Goal: Task Accomplishment & Management: Use online tool/utility

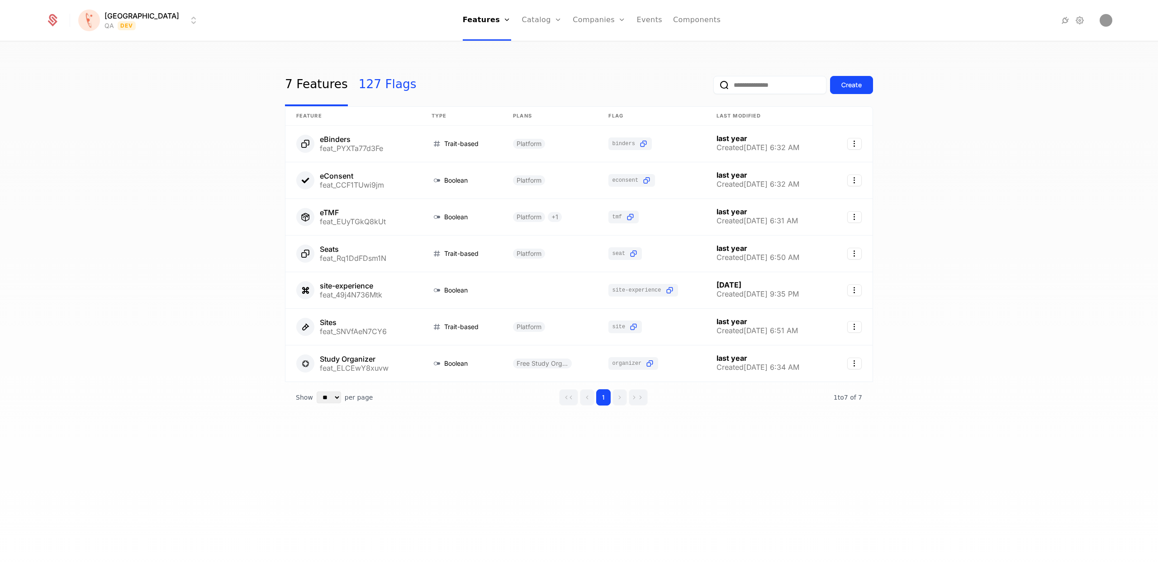
click at [377, 87] on link "127 Flags" at bounding box center [388, 85] width 58 height 43
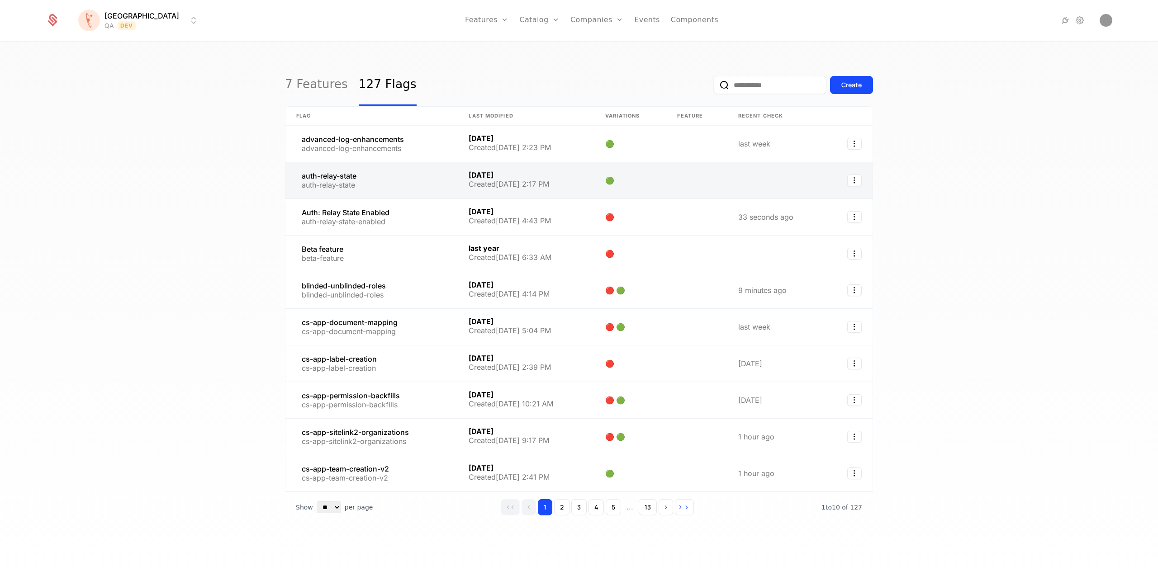
click at [348, 176] on link at bounding box center [371, 180] width 172 height 36
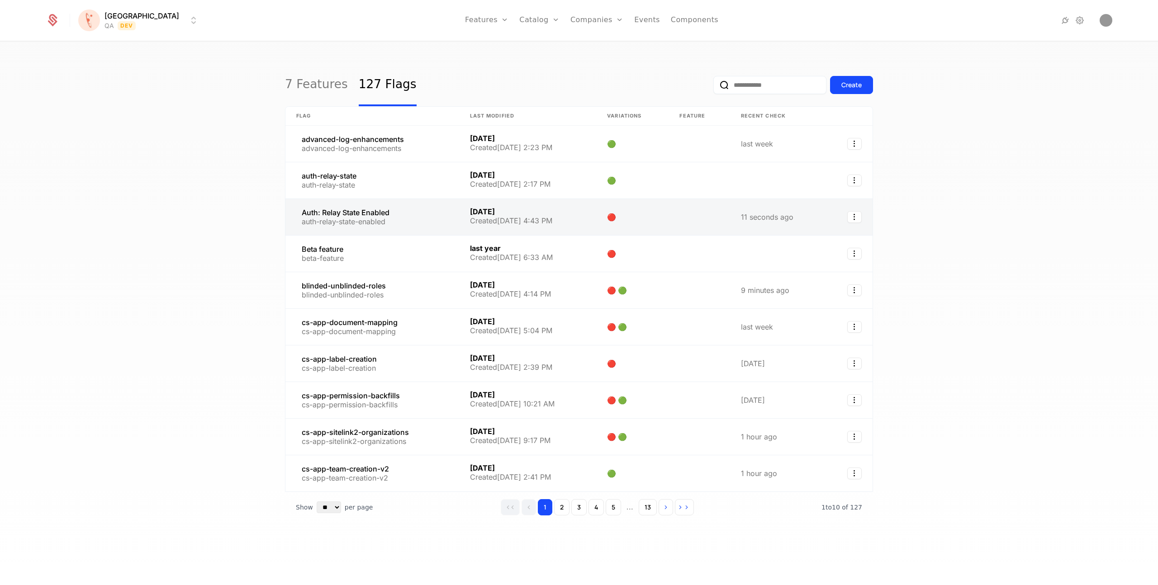
click at [386, 212] on link at bounding box center [372, 217] width 174 height 36
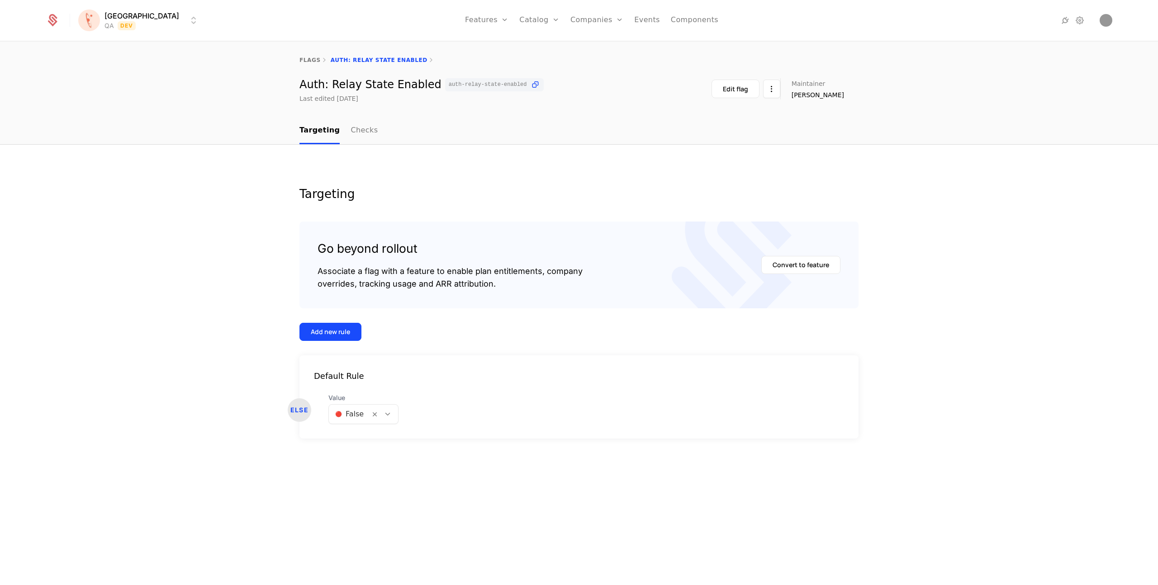
click at [389, 415] on icon at bounding box center [388, 414] width 8 height 8
click at [356, 434] on span "🟢 True" at bounding box center [348, 438] width 28 height 8
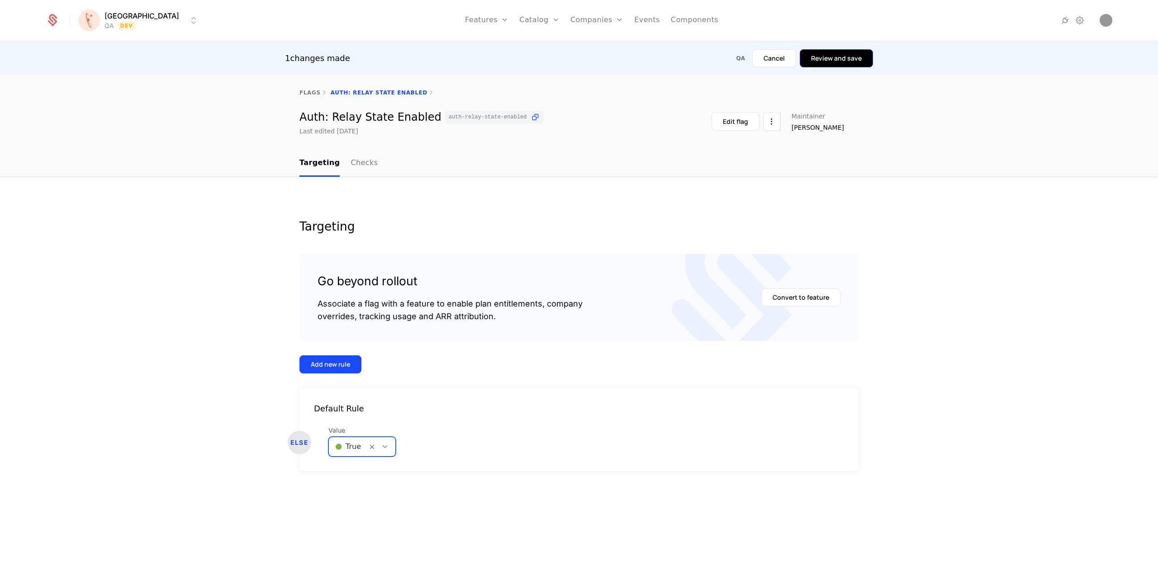
click at [828, 61] on button "Review and save" at bounding box center [836, 58] width 73 height 18
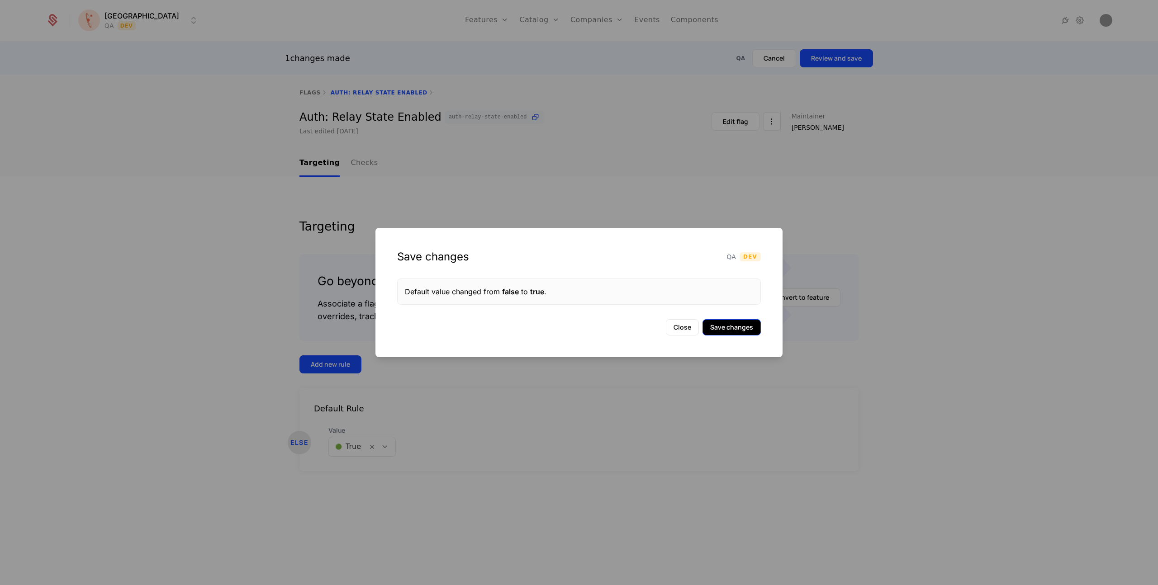
click at [740, 330] on button "Save changes" at bounding box center [732, 327] width 58 height 16
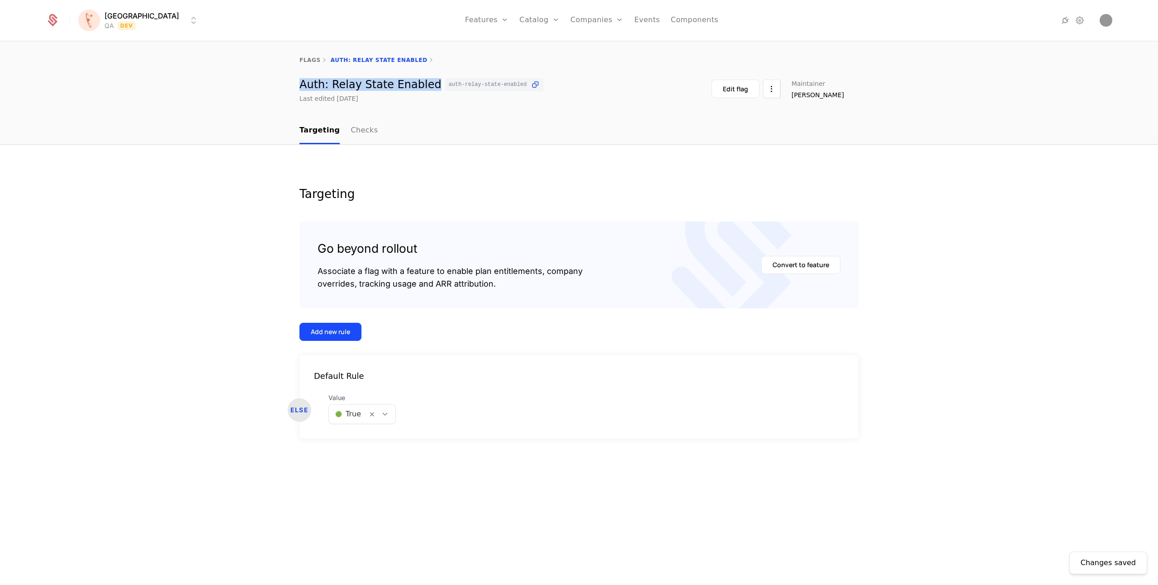
drag, startPoint x: 297, startPoint y: 83, endPoint x: 421, endPoint y: 87, distance: 124.0
click at [421, 87] on div "Auth: Relay State Enabled auth-relay-state-enabled Last edited [DATE] Edit flag…" at bounding box center [579, 90] width 588 height 25
copy div "Auth: Relay State Enabled"
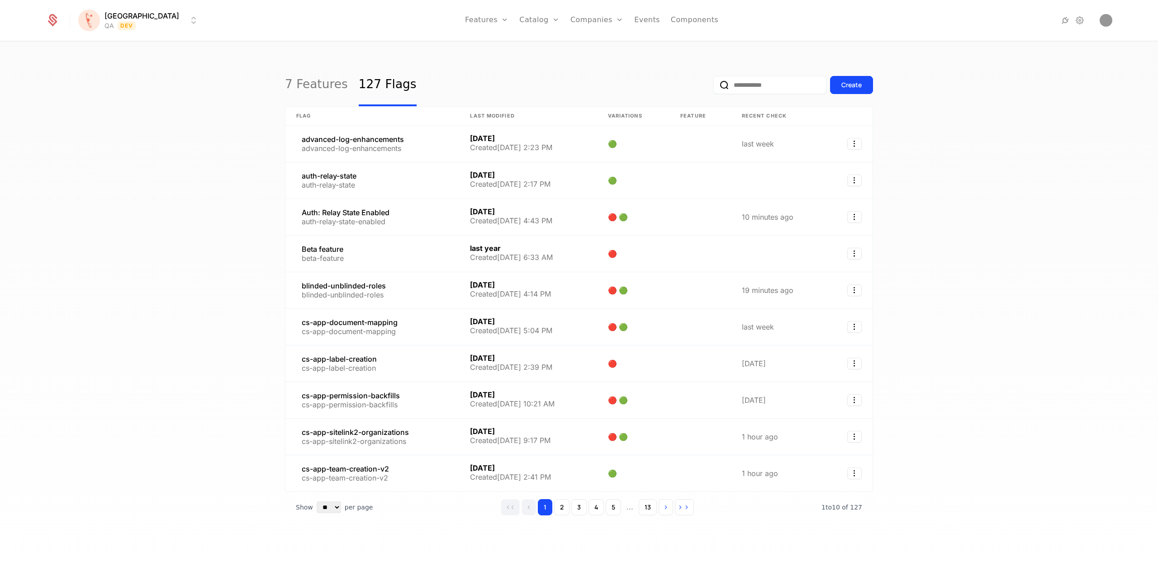
drag, startPoint x: 375, startPoint y: 177, endPoint x: 961, endPoint y: 49, distance: 599.6
